Goal: Information Seeking & Learning: Learn about a topic

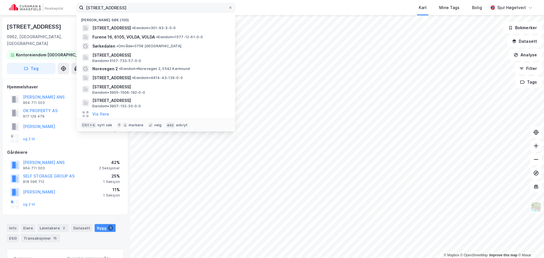
click at [195, 10] on input "[STREET_ADDRESS]" at bounding box center [156, 7] width 144 height 8
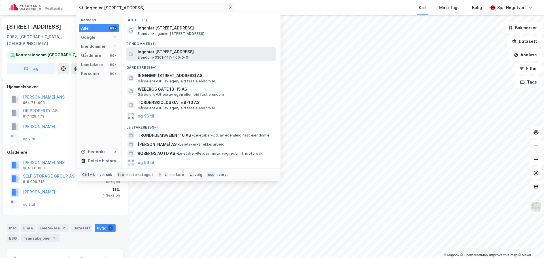
click at [194, 53] on span "Ingeniør [STREET_ADDRESS]" at bounding box center [206, 51] width 136 height 7
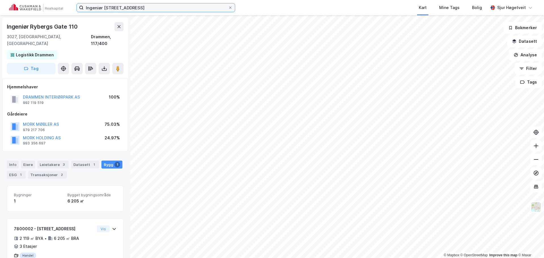
click at [163, 9] on input "Ingeniør [STREET_ADDRESS]" at bounding box center [156, 7] width 144 height 8
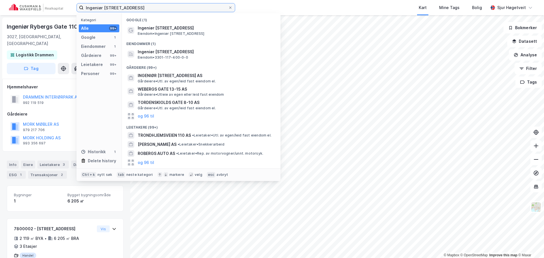
click at [163, 8] on input "Ingeniør [STREET_ADDRESS]" at bounding box center [156, 7] width 144 height 8
paste input "Tørfestveien 2"
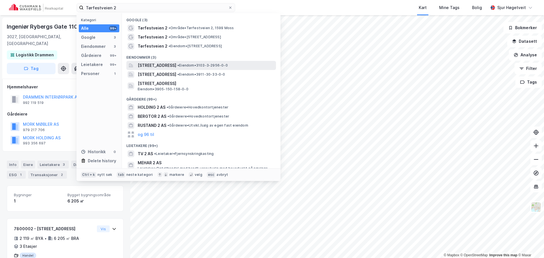
click at [207, 62] on div "[STREET_ADDRESS][PERSON_NAME] • Eiendom • 3103-3-2956-0-0" at bounding box center [206, 65] width 137 height 7
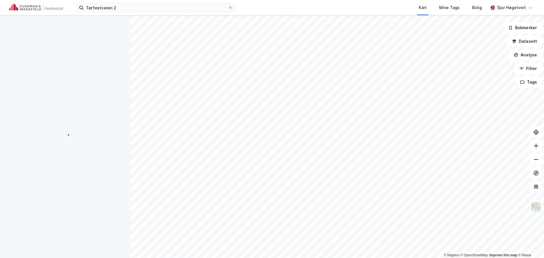
scroll to position [0, 0]
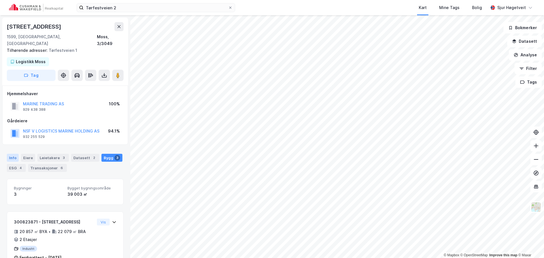
click at [10, 154] on div "Info" at bounding box center [13, 158] width 12 height 8
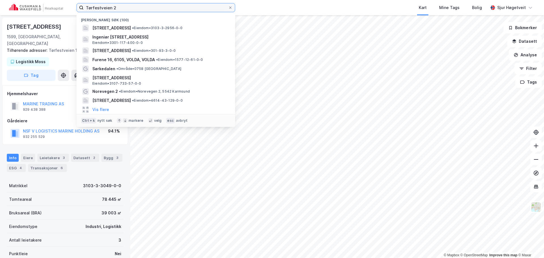
click at [135, 9] on input "Tørfestveien 2" at bounding box center [156, 7] width 144 height 8
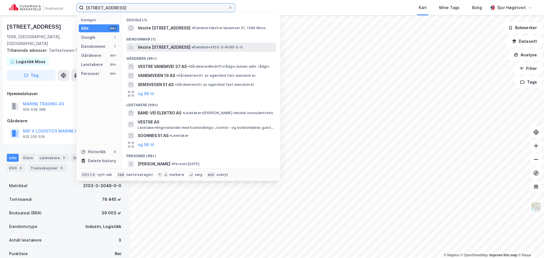
type input "[STREET_ADDRESS]"
click at [189, 47] on span "Vestre [STREET_ADDRESS]" at bounding box center [164, 47] width 53 height 7
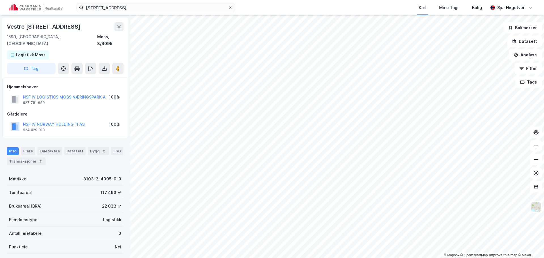
scroll to position [1, 0]
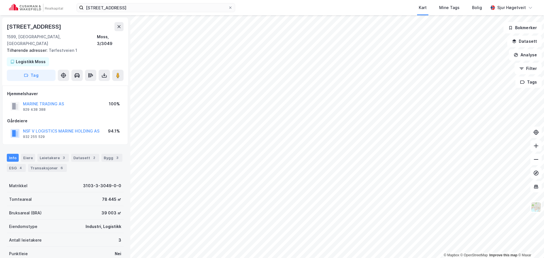
scroll to position [1, 0]
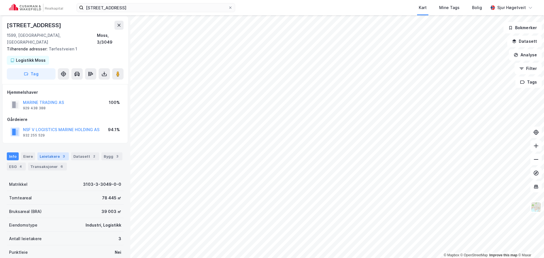
click at [62, 153] on div "3" at bounding box center [64, 156] width 6 height 6
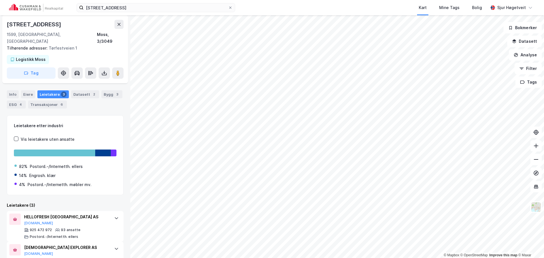
scroll to position [108, 0]
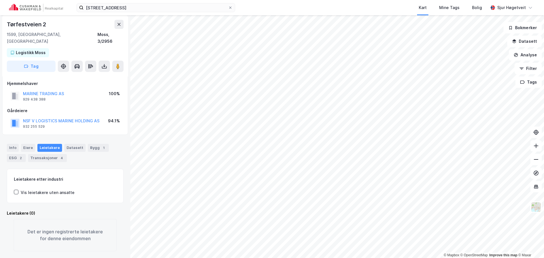
scroll to position [3, 0]
click at [15, 144] on div "Info" at bounding box center [13, 148] width 12 height 8
